Goal: Book appointment/travel/reservation

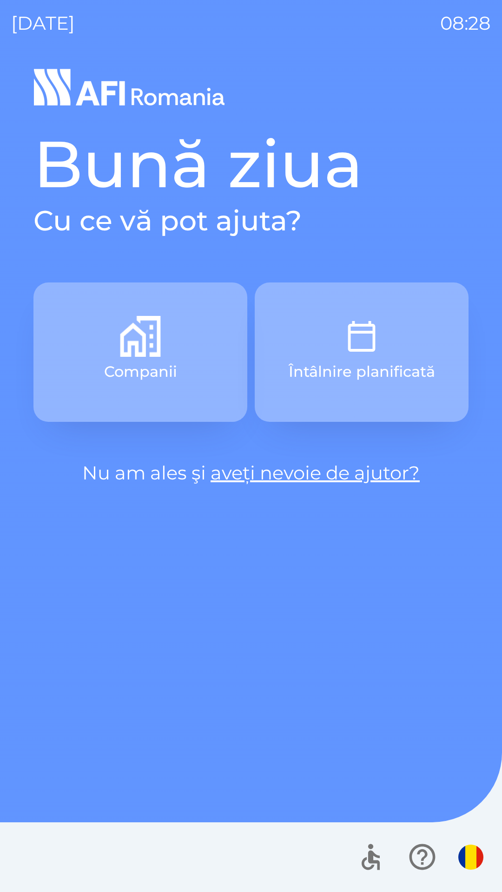
click at [93, 343] on button "Companii" at bounding box center [140, 352] width 214 height 139
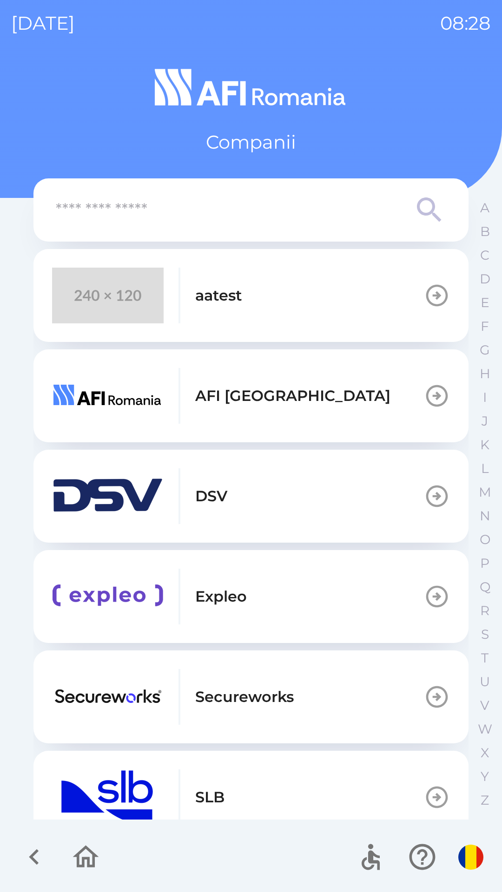
click at [93, 303] on img "button" at bounding box center [108, 296] width 112 height 56
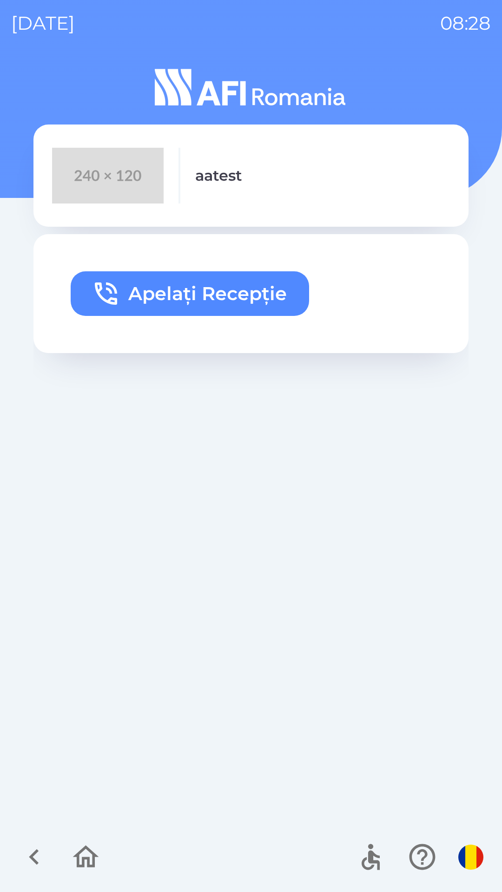
click at [109, 304] on icon "button" at bounding box center [106, 294] width 30 height 30
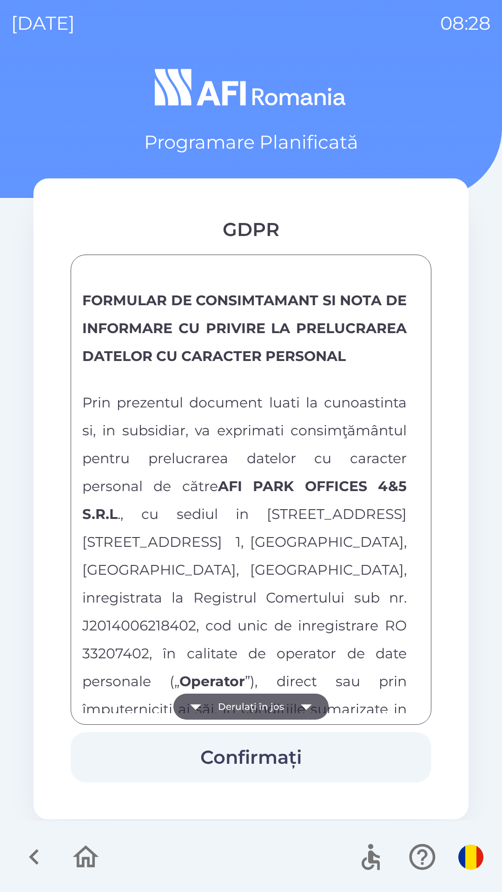
click at [218, 710] on button "Derulați în jos" at bounding box center [250, 707] width 155 height 26
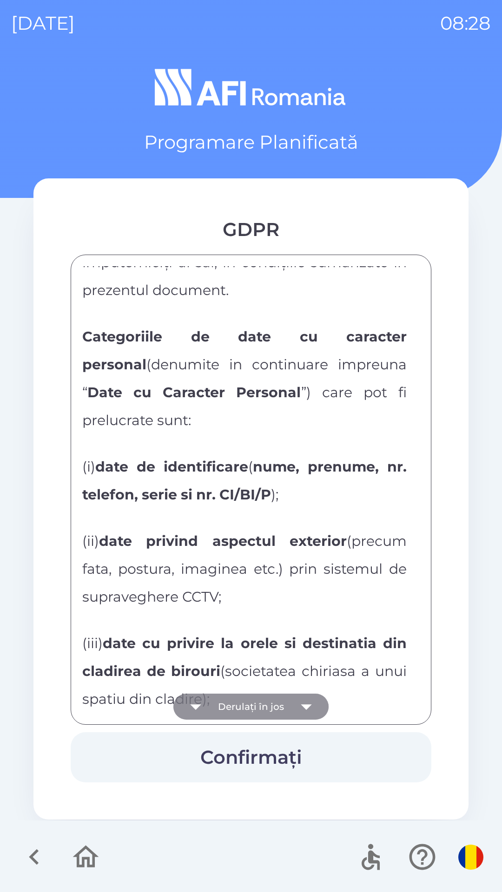
click at [224, 703] on button "Derulați în jos" at bounding box center [250, 707] width 155 height 26
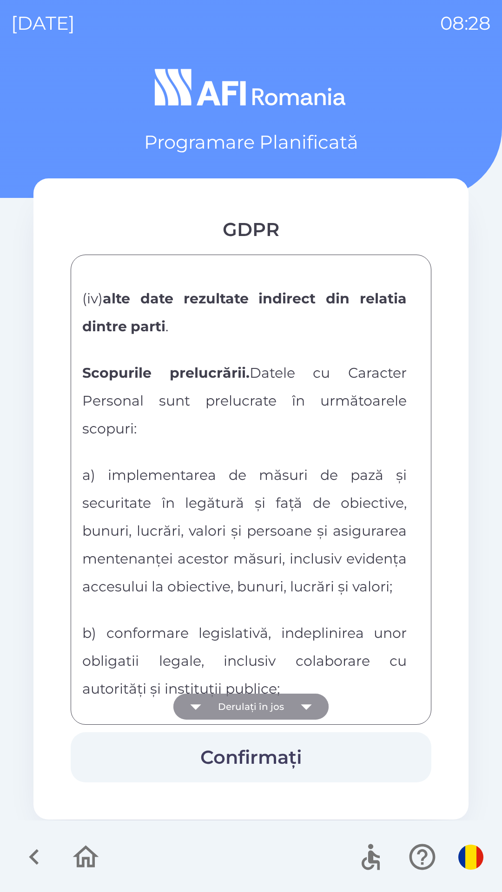
click at [215, 697] on button "Derulați în jos" at bounding box center [250, 707] width 155 height 26
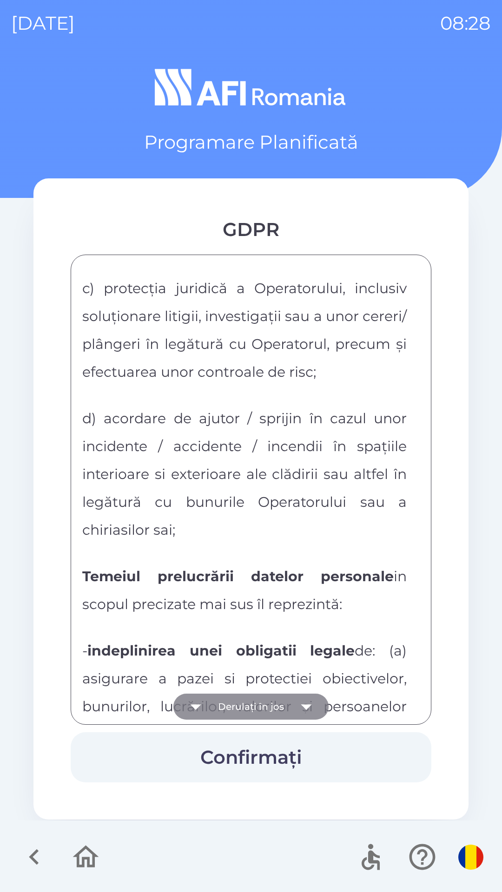
click at [206, 700] on icon "button" at bounding box center [196, 707] width 26 height 26
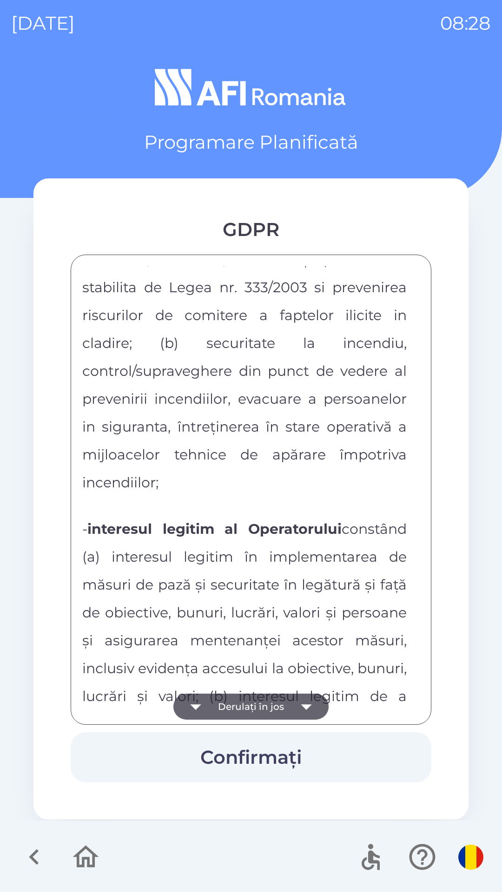
click at [208, 701] on icon "button" at bounding box center [196, 707] width 26 height 26
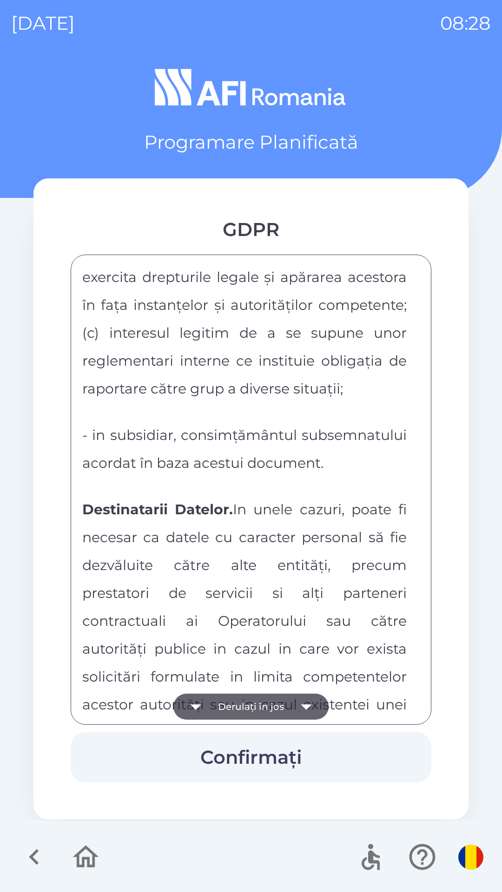
click at [213, 711] on button "Derulați în jos" at bounding box center [250, 707] width 155 height 26
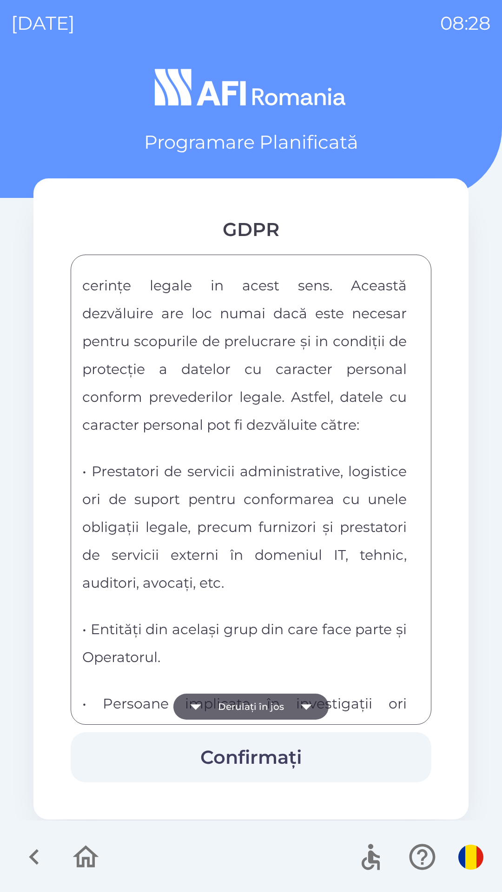
click at [216, 712] on button "Derulați în jos" at bounding box center [250, 707] width 155 height 26
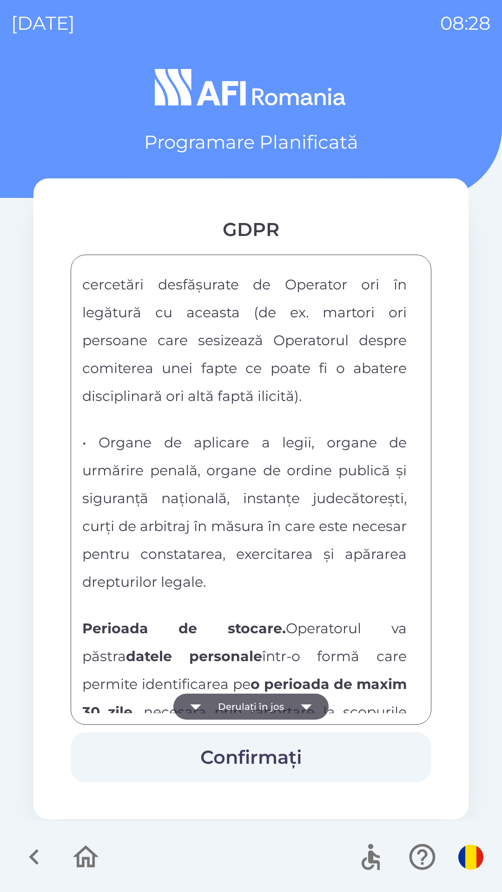
click at [222, 712] on button "Derulați în jos" at bounding box center [250, 707] width 155 height 26
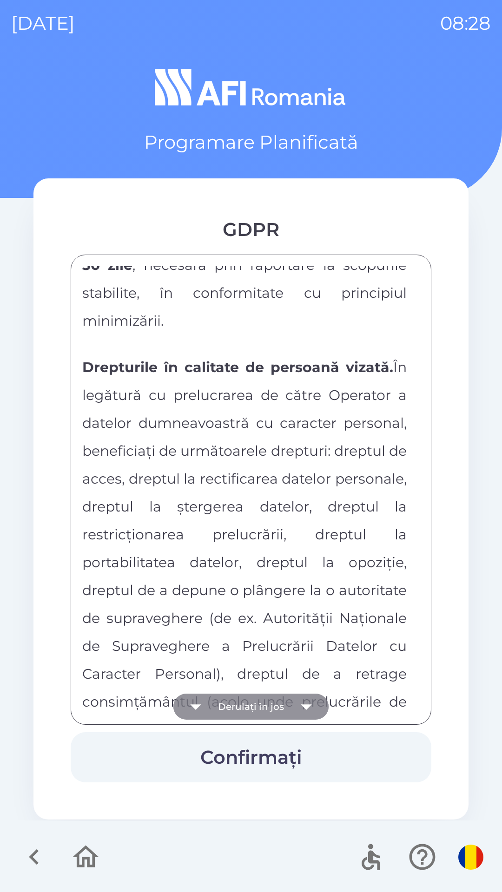
click at [215, 710] on button "Derulați în jos" at bounding box center [250, 707] width 155 height 26
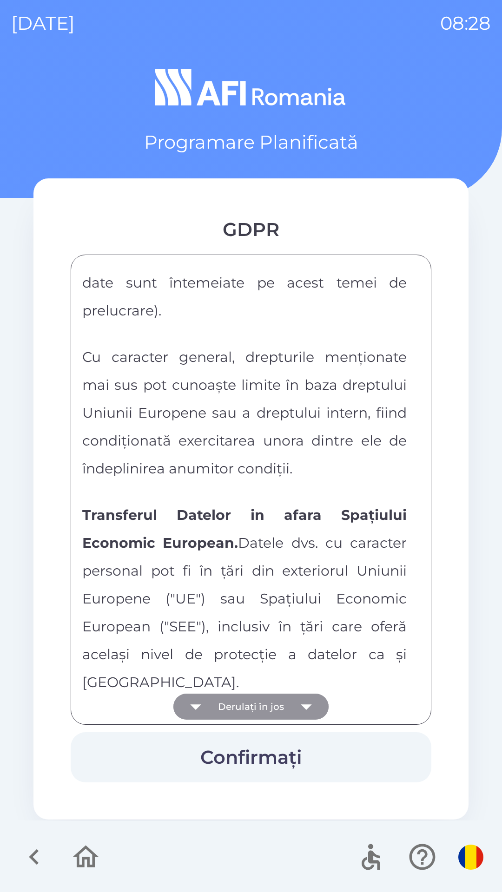
click at [216, 702] on button "Derulați în jos" at bounding box center [250, 707] width 155 height 26
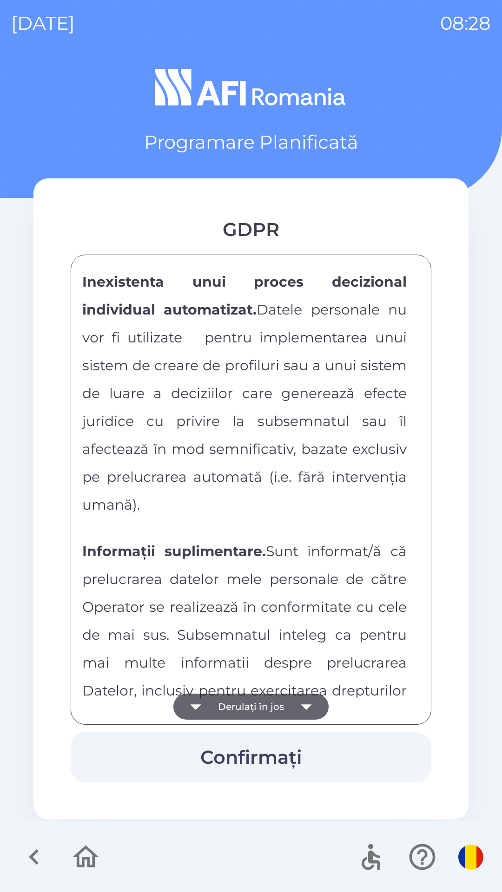
click at [231, 702] on button "Derulați în jos" at bounding box center [250, 707] width 155 height 26
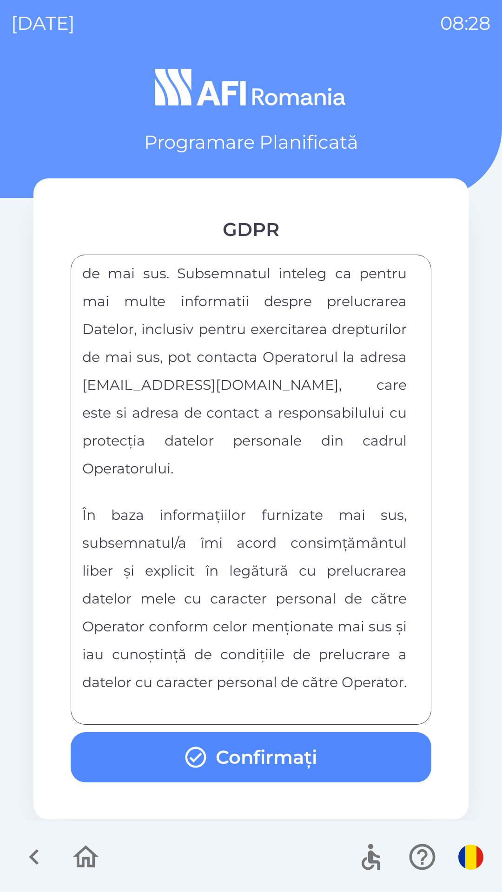
click at [228, 703] on div "FORMULAR DE CONSIMTAMANT SI NOTA DE INFORMARE CU PRIVIRE LA PRELUCRAREA DATELOR…" at bounding box center [250, 489] width 337 height 447
click at [188, 765] on icon "button" at bounding box center [195, 757] width 25 height 25
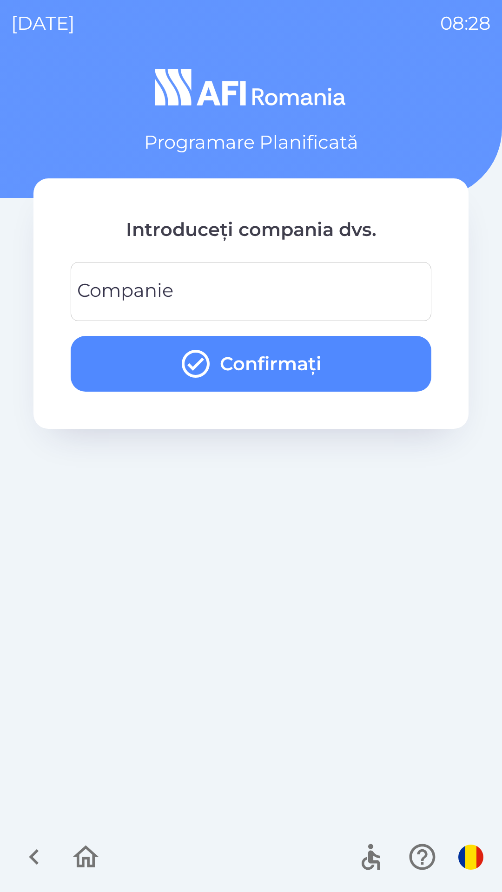
click at [92, 291] on div "Companie Companie" at bounding box center [251, 291] width 361 height 59
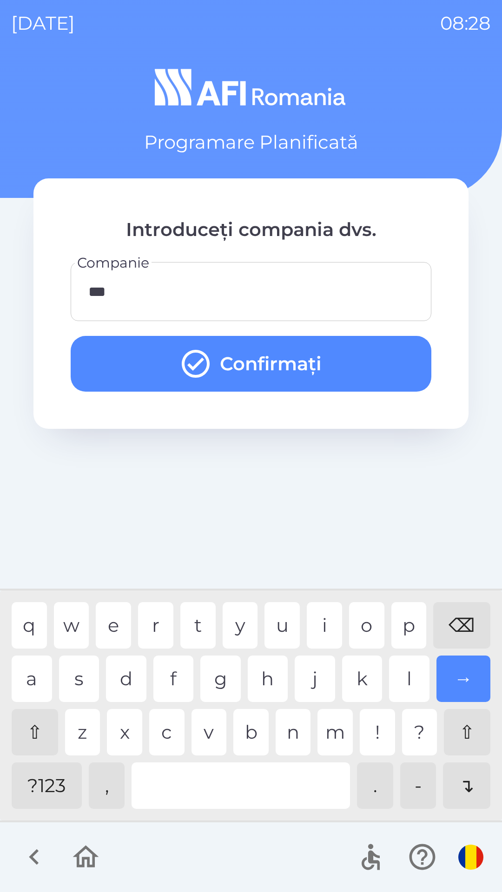
type input "****"
click at [199, 609] on div "t" at bounding box center [197, 625] width 35 height 46
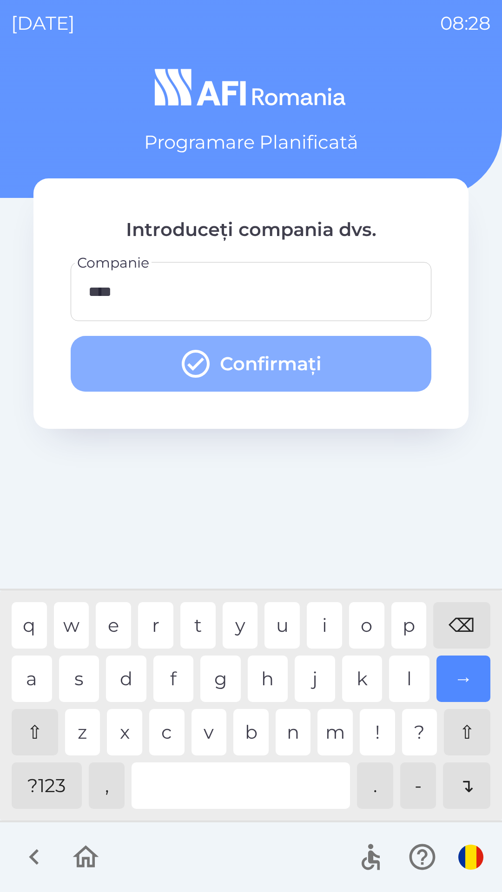
click at [161, 368] on button "Confirmați" at bounding box center [251, 364] width 361 height 56
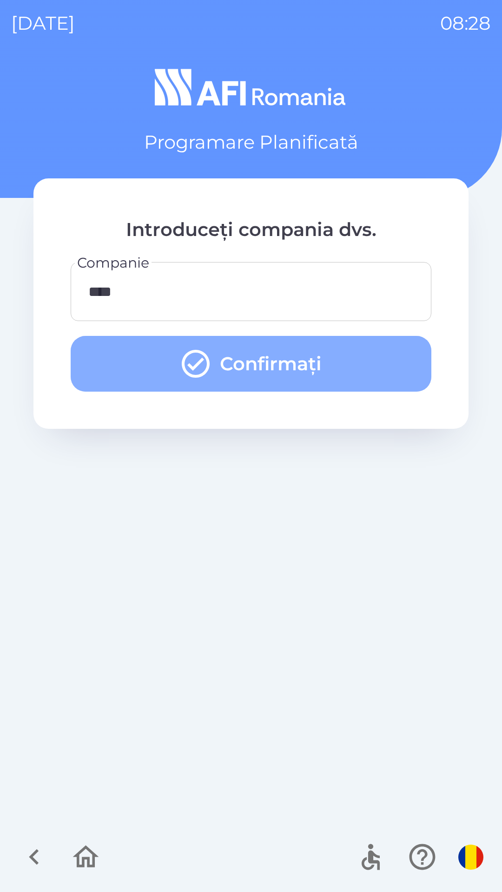
click at [133, 369] on button "Confirmați" at bounding box center [251, 364] width 361 height 56
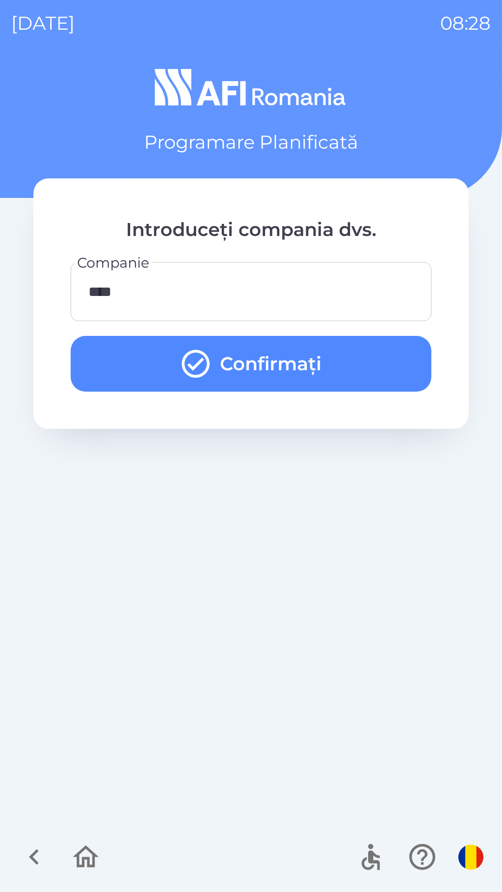
click at [132, 351] on button "Confirmați" at bounding box center [251, 364] width 361 height 56
click at [140, 362] on button "Confirmați" at bounding box center [251, 364] width 361 height 56
click at [142, 367] on button "Confirmați" at bounding box center [251, 364] width 361 height 56
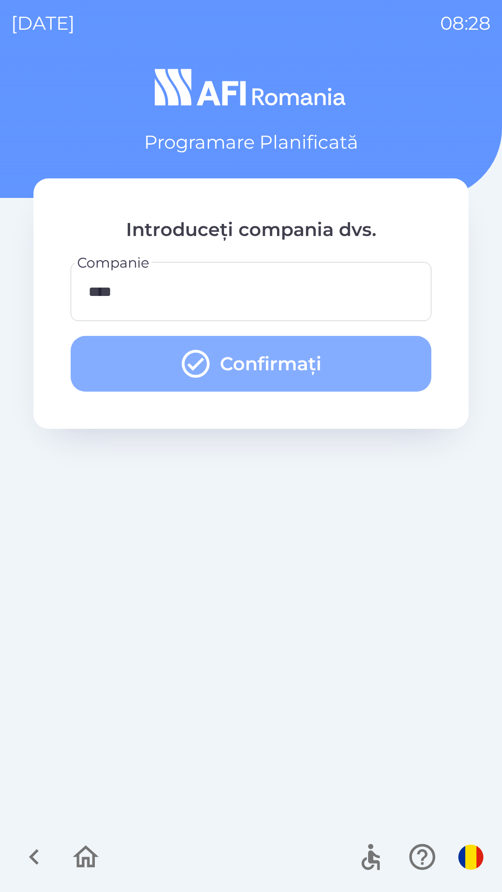
click at [147, 367] on button "Confirmați" at bounding box center [251, 364] width 361 height 56
click at [198, 367] on icon "submit" at bounding box center [195, 363] width 33 height 33
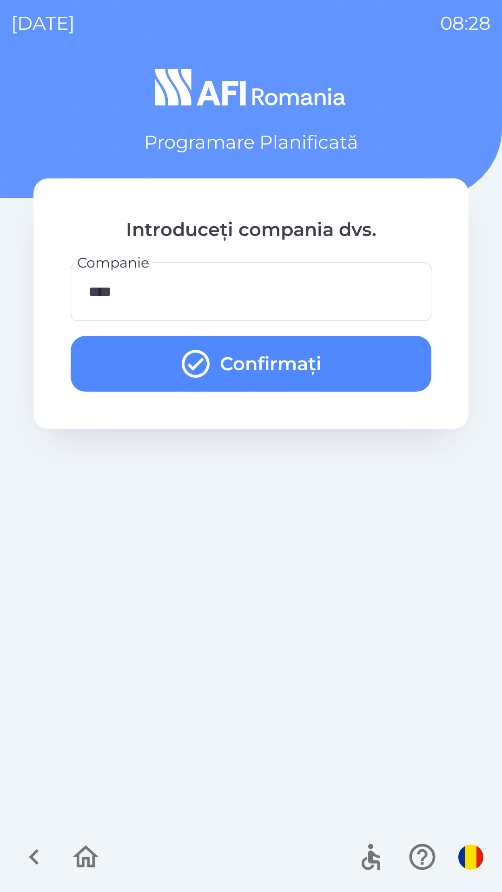
click at [189, 361] on icon "submit" at bounding box center [195, 363] width 33 height 33
click at [72, 855] on icon "button" at bounding box center [85, 857] width 31 height 31
